Goal: Transaction & Acquisition: Book appointment/travel/reservation

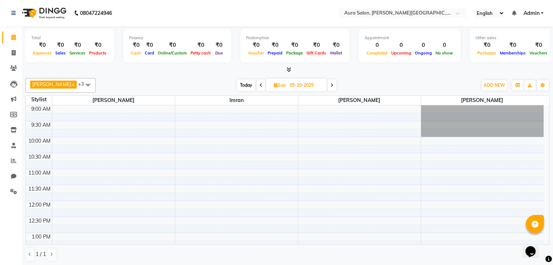
click at [237, 86] on span "Today" at bounding box center [246, 85] width 18 height 11
type input "03-10-2025"
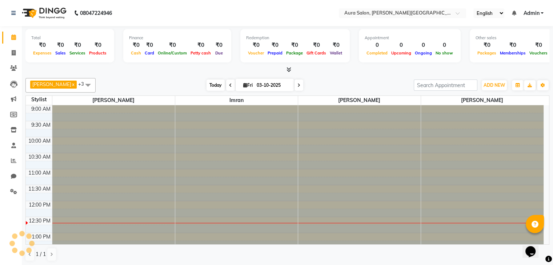
scroll to position [96, 0]
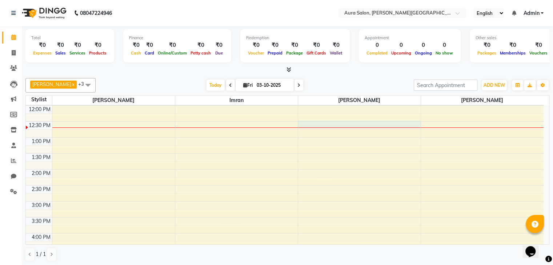
click at [298, 121] on div "9:00 AM 9:30 AM 10:00 AM 10:30 AM 11:00 AM 11:30 AM 12:00 PM 12:30 PM 1:00 PM 1…" at bounding box center [285, 202] width 518 height 384
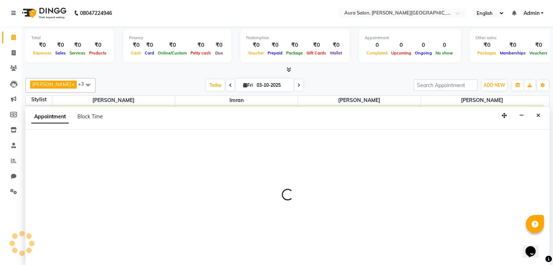
scroll to position [0, 0]
select select "66363"
select select "tentative"
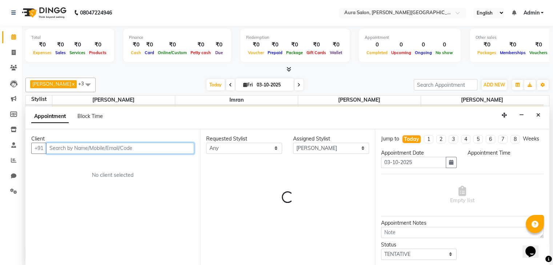
select select "750"
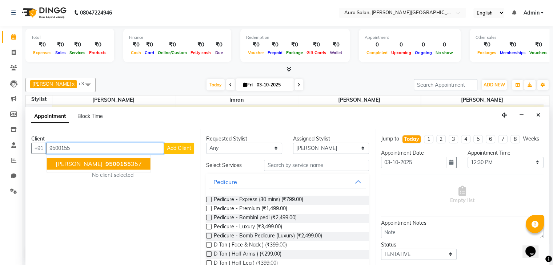
click at [105, 164] on span "9500155" at bounding box center [117, 163] width 25 height 7
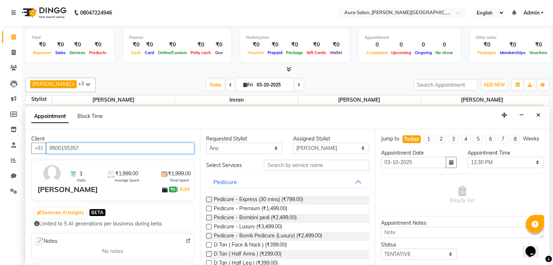
type input "9500155357"
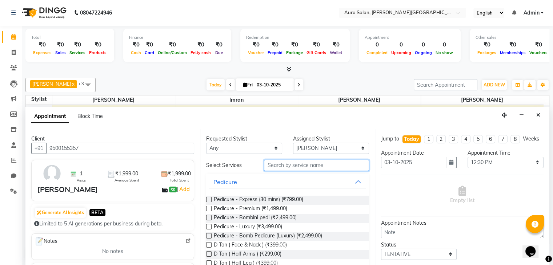
click at [298, 165] on input "text" at bounding box center [316, 165] width 105 height 11
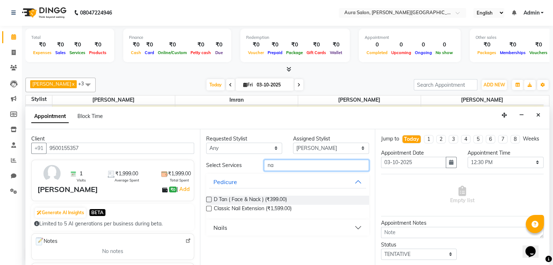
type input "n"
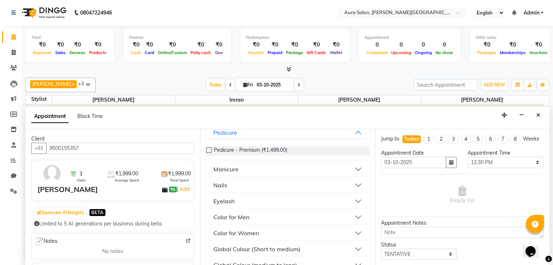
scroll to position [0, 0]
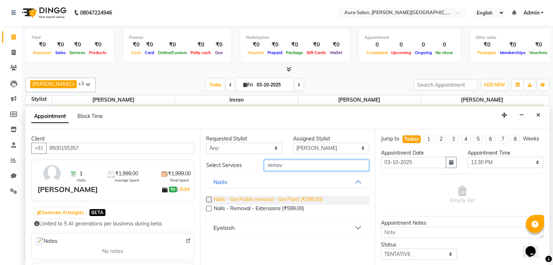
type input "remov"
click at [240, 200] on span "Nails - Gel Polish removal - Gel Paint (₹399.00)" at bounding box center [268, 200] width 109 height 9
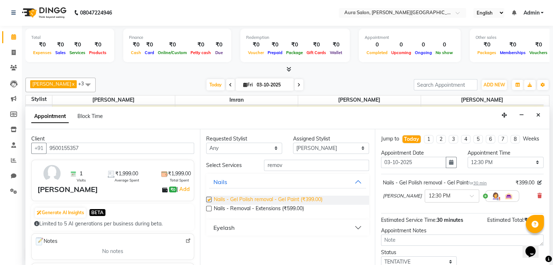
checkbox input "false"
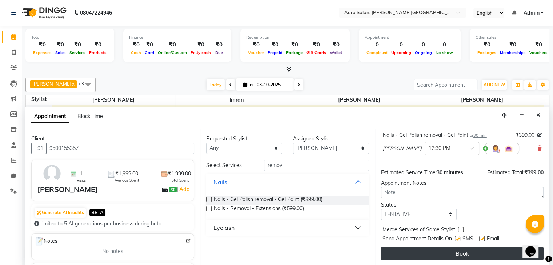
click at [410, 252] on button "Book" at bounding box center [462, 253] width 163 height 13
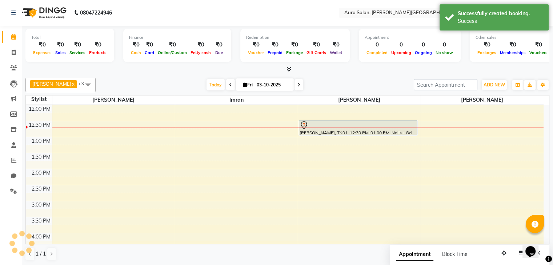
scroll to position [0, 0]
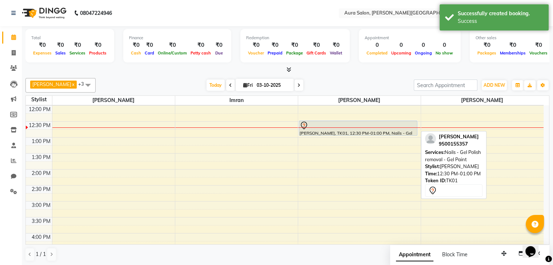
click at [326, 134] on div at bounding box center [358, 135] width 118 height 3
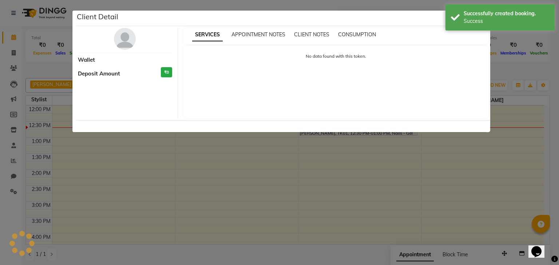
select select "7"
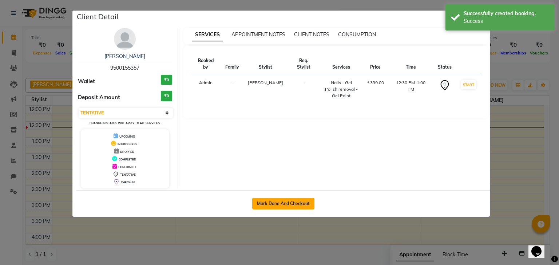
click at [291, 201] on button "Mark Done And Checkout" at bounding box center [283, 204] width 62 height 12
select select "service"
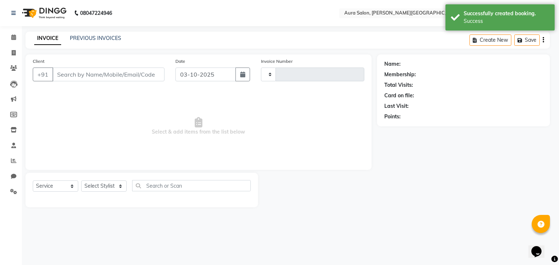
type input "0350"
select select "7430"
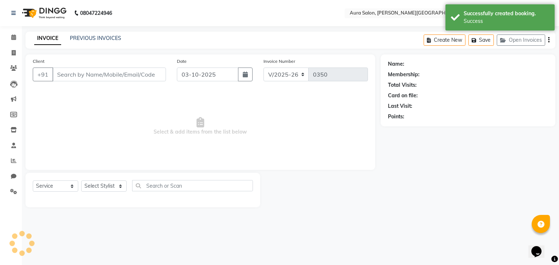
type input "9500155357"
select select "66363"
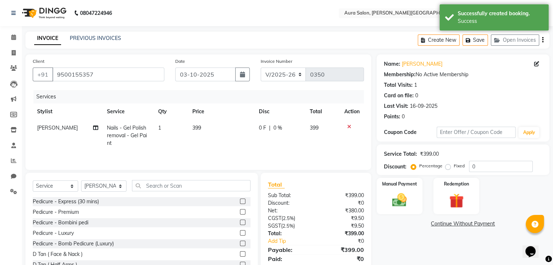
click at [192, 129] on span "399" at bounding box center [196, 128] width 9 height 7
select select "66363"
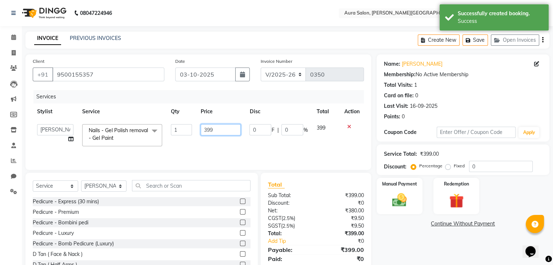
click at [208, 130] on input "399" at bounding box center [221, 129] width 40 height 11
type input "499"
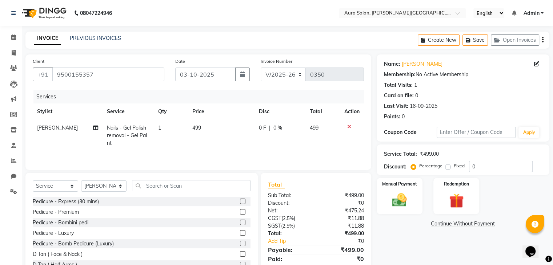
click at [231, 153] on div "Services Stylist Service Qty Price Disc Total Action [PERSON_NAME] Nails - Gel …" at bounding box center [198, 126] width 331 height 73
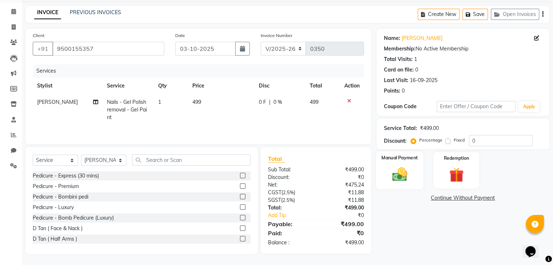
click at [395, 160] on label "Manual Payment" at bounding box center [399, 158] width 36 height 7
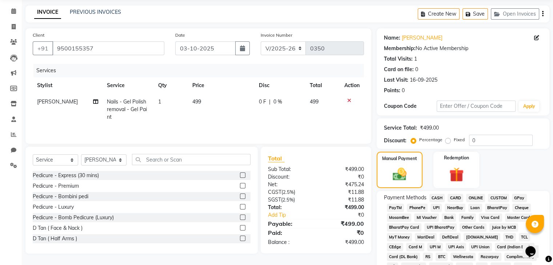
click at [420, 208] on span "PhonePe" at bounding box center [417, 208] width 21 height 8
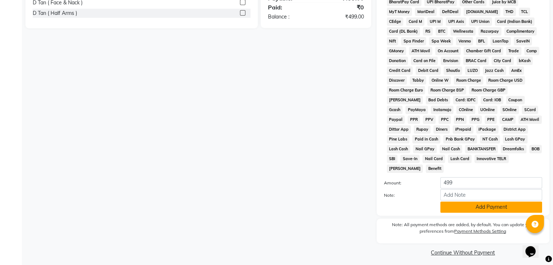
click at [472, 205] on button "Add Payment" at bounding box center [491, 207] width 102 height 11
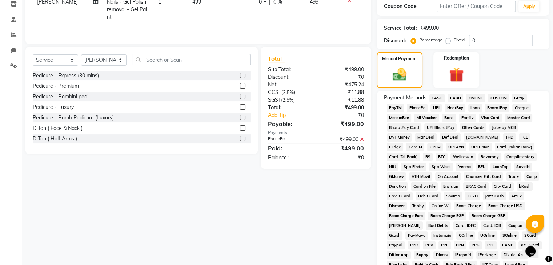
scroll to position [254, 0]
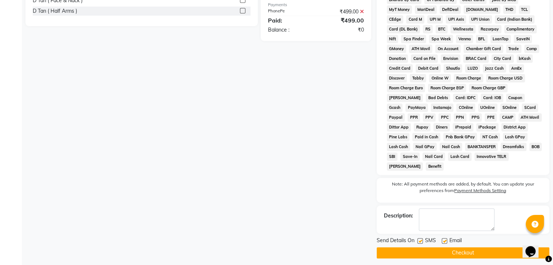
click at [477, 249] on button "Checkout" at bounding box center [463, 253] width 173 height 11
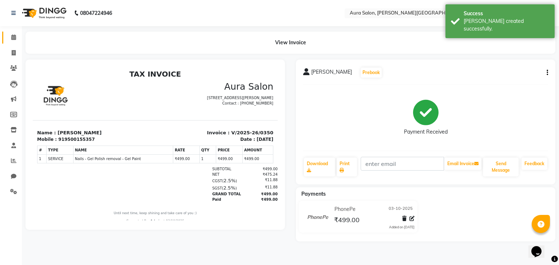
click at [7, 37] on link "Calendar" at bounding box center [10, 38] width 17 height 12
